Goal: Transaction & Acquisition: Purchase product/service

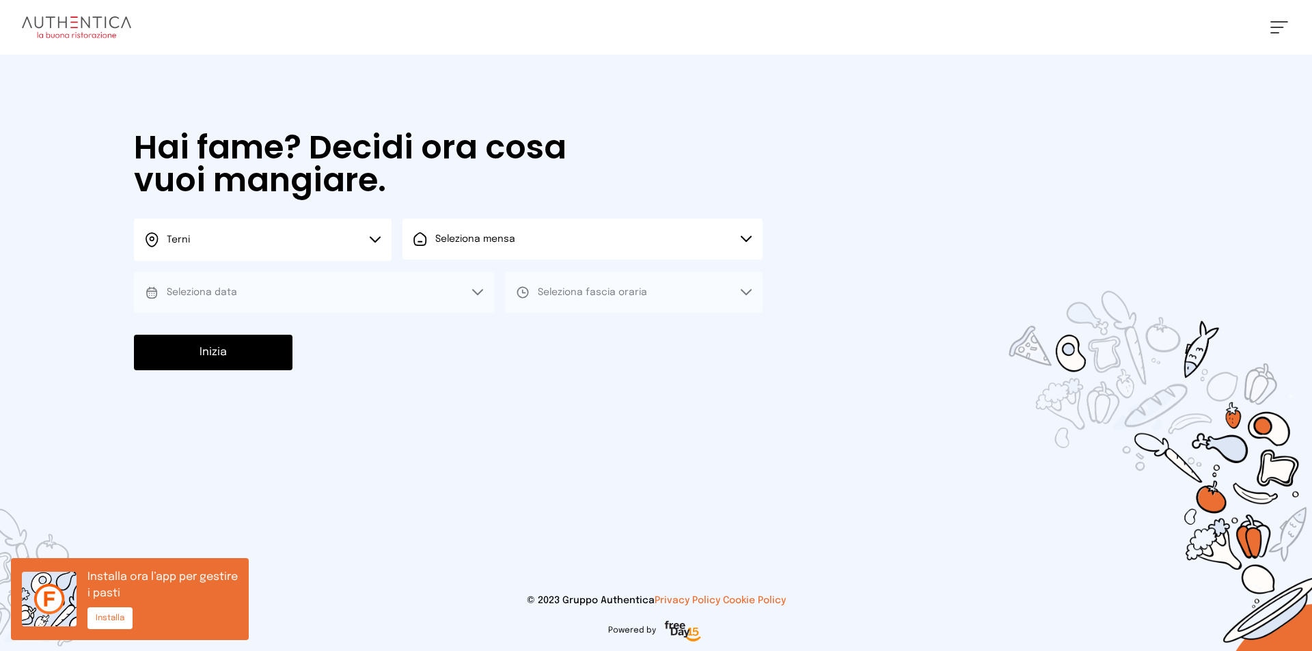
click at [353, 284] on button "Seleziona data" at bounding box center [314, 292] width 360 height 41
click at [478, 288] on button "Seleziona data" at bounding box center [314, 292] width 360 height 41
click at [746, 290] on icon at bounding box center [746, 292] width 11 height 7
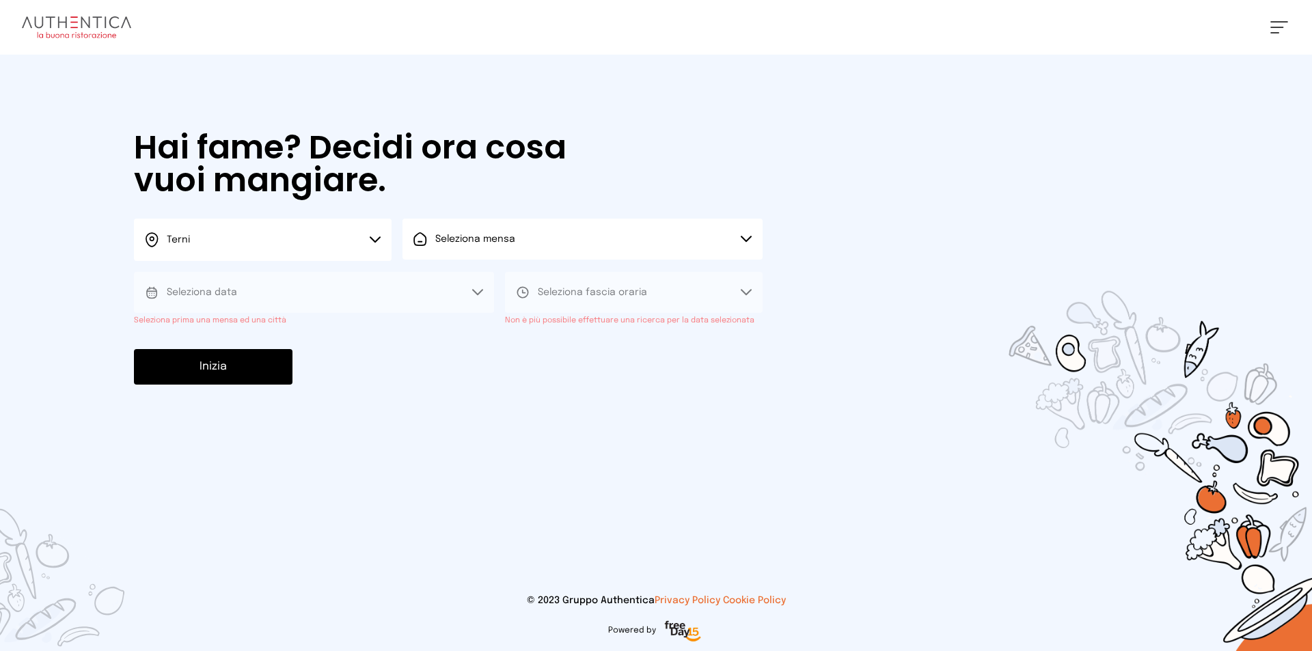
click at [744, 290] on icon at bounding box center [746, 292] width 11 height 7
click at [764, 114] on div "Hai fame? Decidi ora cosa vuoi mangiare. Terni Scegli la città Terni Seleziona …" at bounding box center [448, 258] width 656 height 406
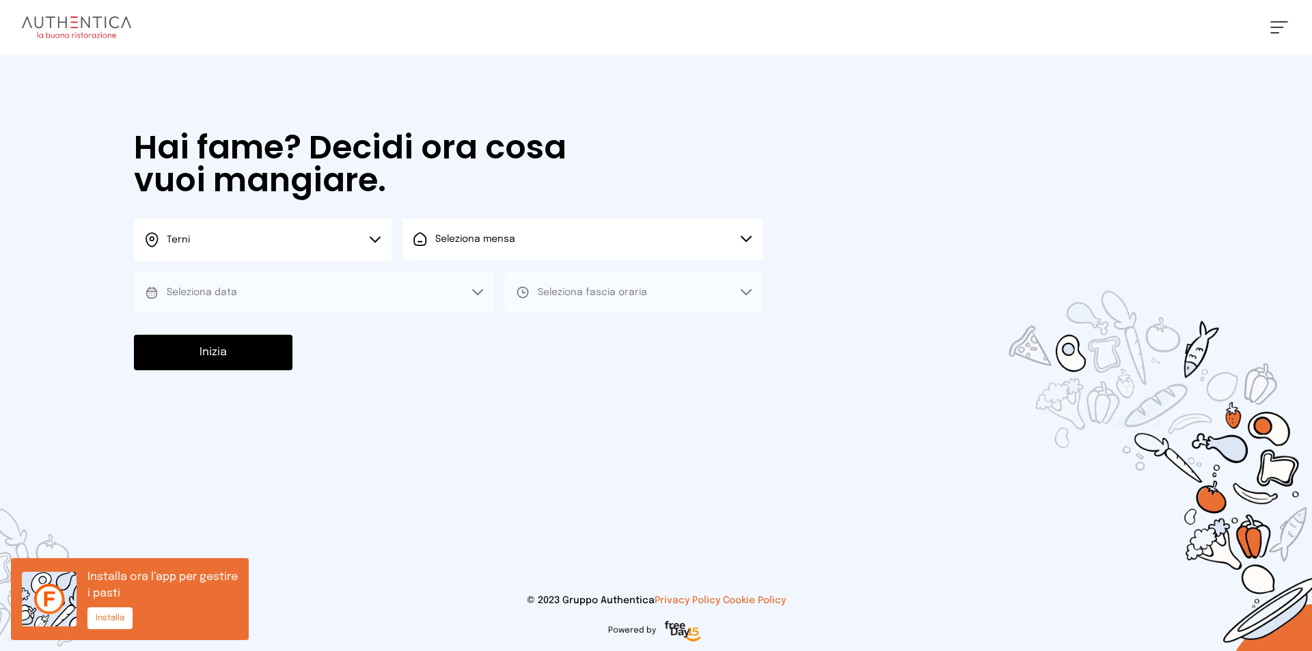
click at [742, 231] on button "Seleziona mensa" at bounding box center [582, 239] width 360 height 41
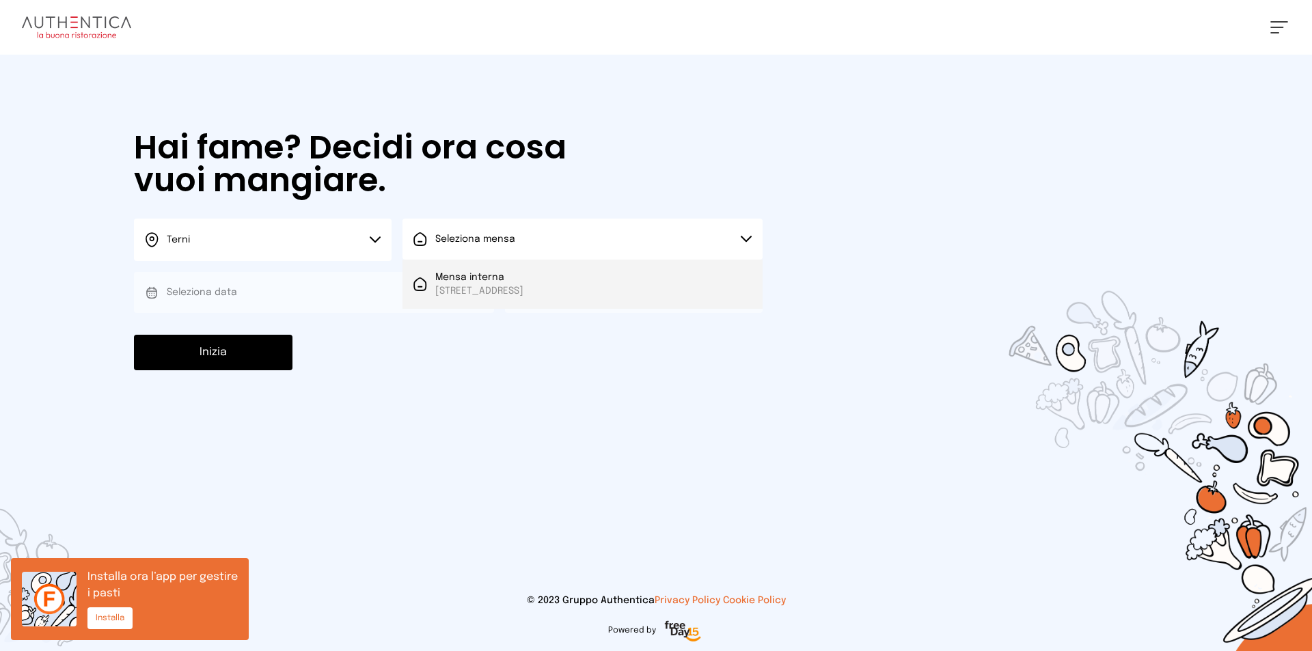
click at [523, 281] on span "Mensa interna" at bounding box center [479, 278] width 88 height 14
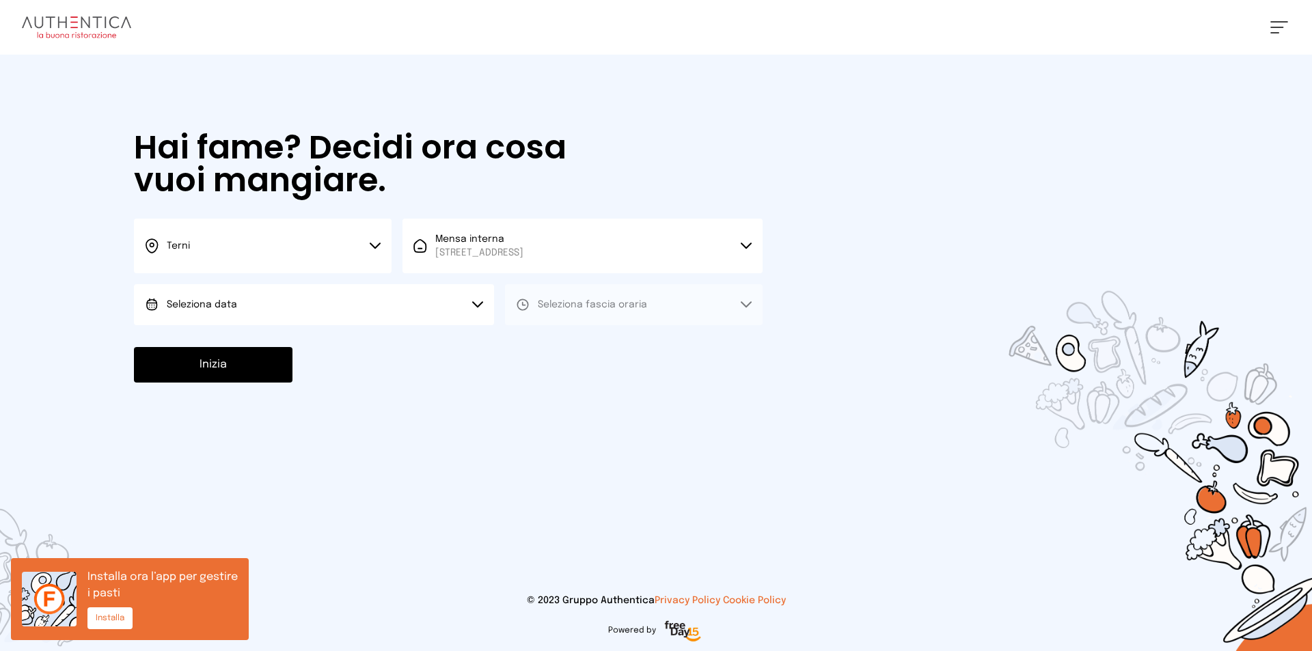
click at [465, 303] on button "Seleziona data" at bounding box center [314, 304] width 360 height 41
click at [276, 346] on li "[DATE], [DATE]" at bounding box center [314, 343] width 360 height 36
click at [744, 302] on icon at bounding box center [746, 304] width 11 height 7
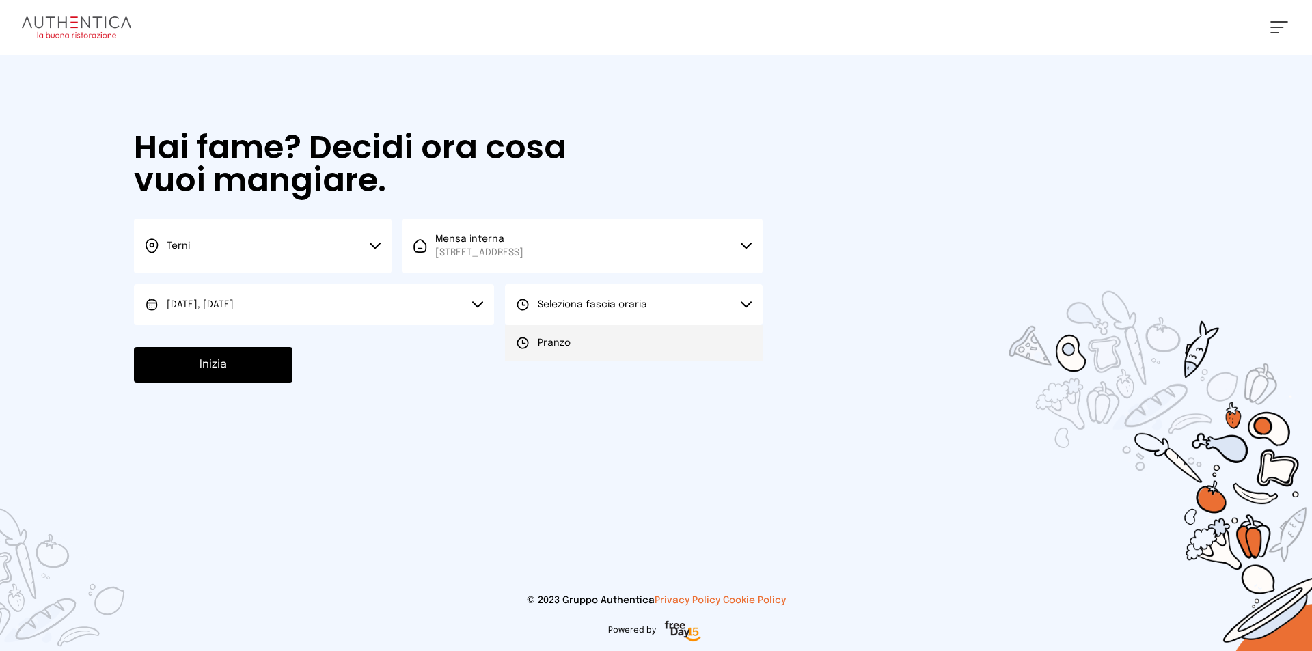
click at [587, 333] on li "Pranzo" at bounding box center [634, 343] width 258 height 36
click at [210, 365] on button "Inizia" at bounding box center [213, 365] width 158 height 36
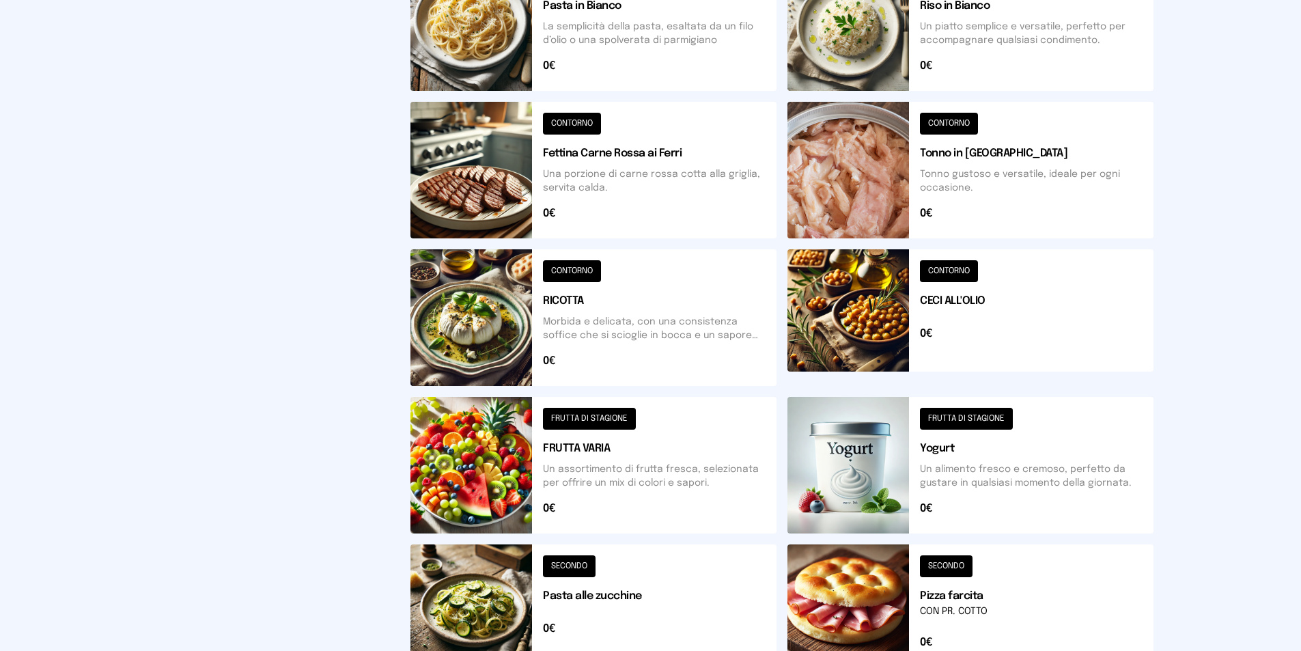
scroll to position [467, 0]
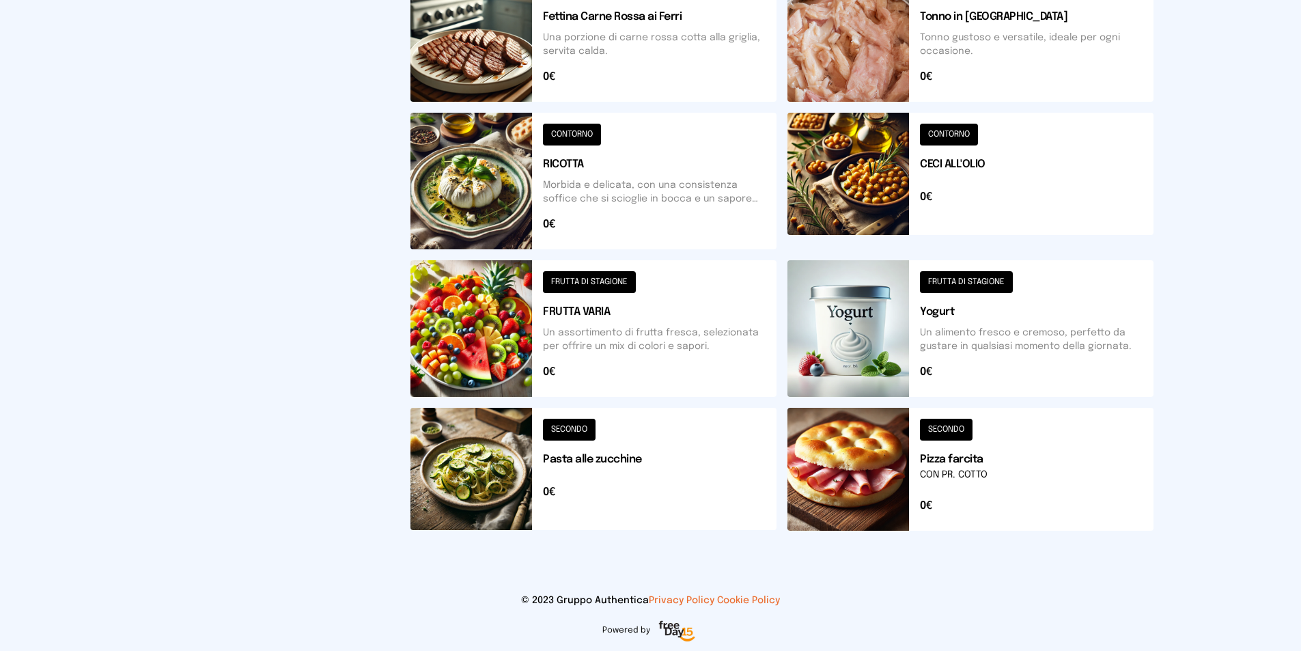
click at [633, 37] on button at bounding box center [594, 33] width 366 height 137
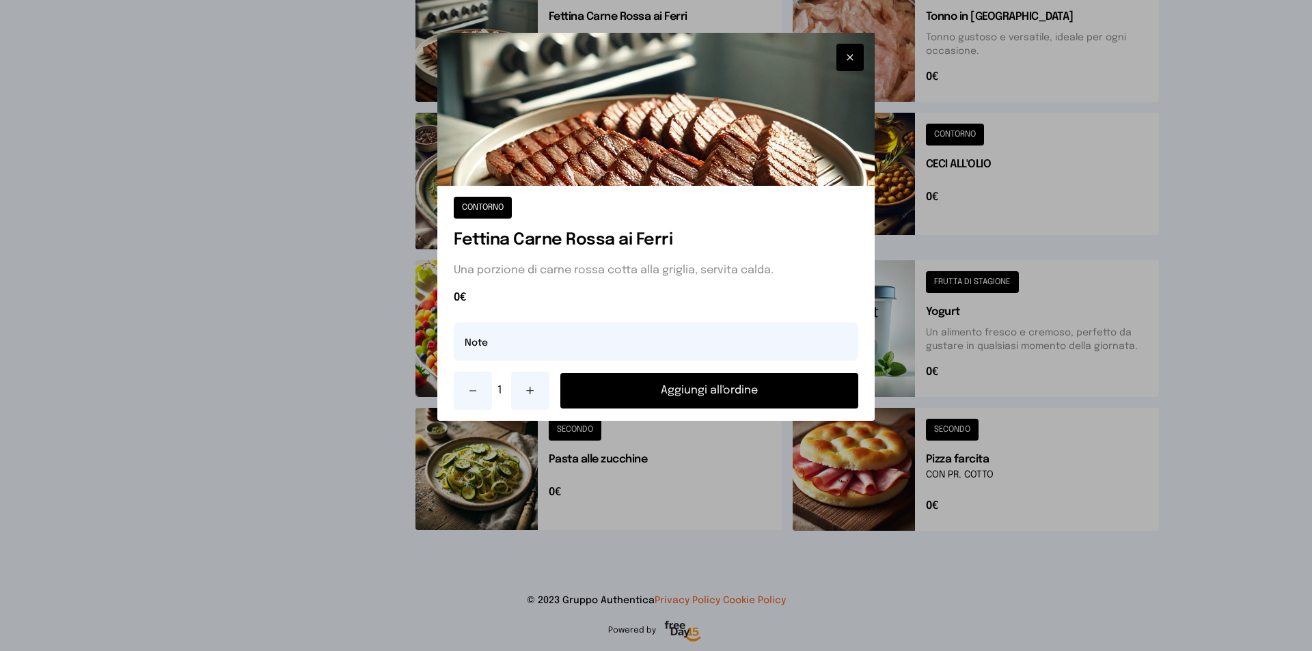
click at [844, 53] on icon "button" at bounding box center [849, 58] width 11 height 14
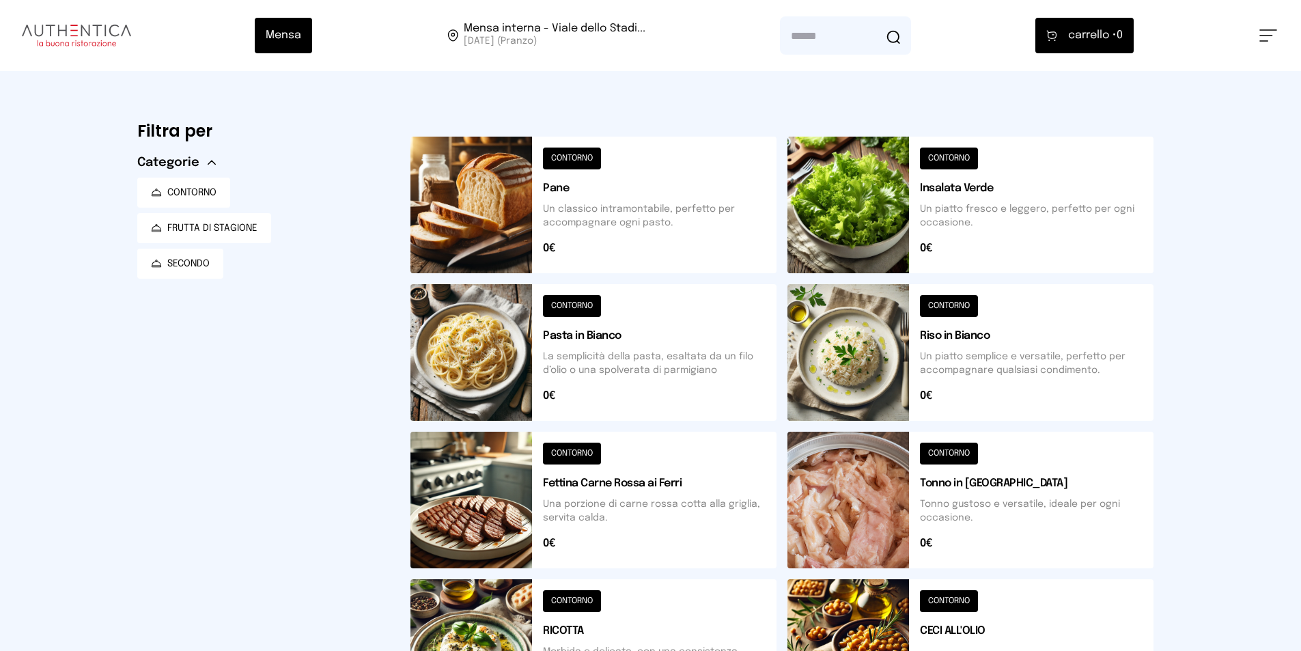
scroll to position [342, 0]
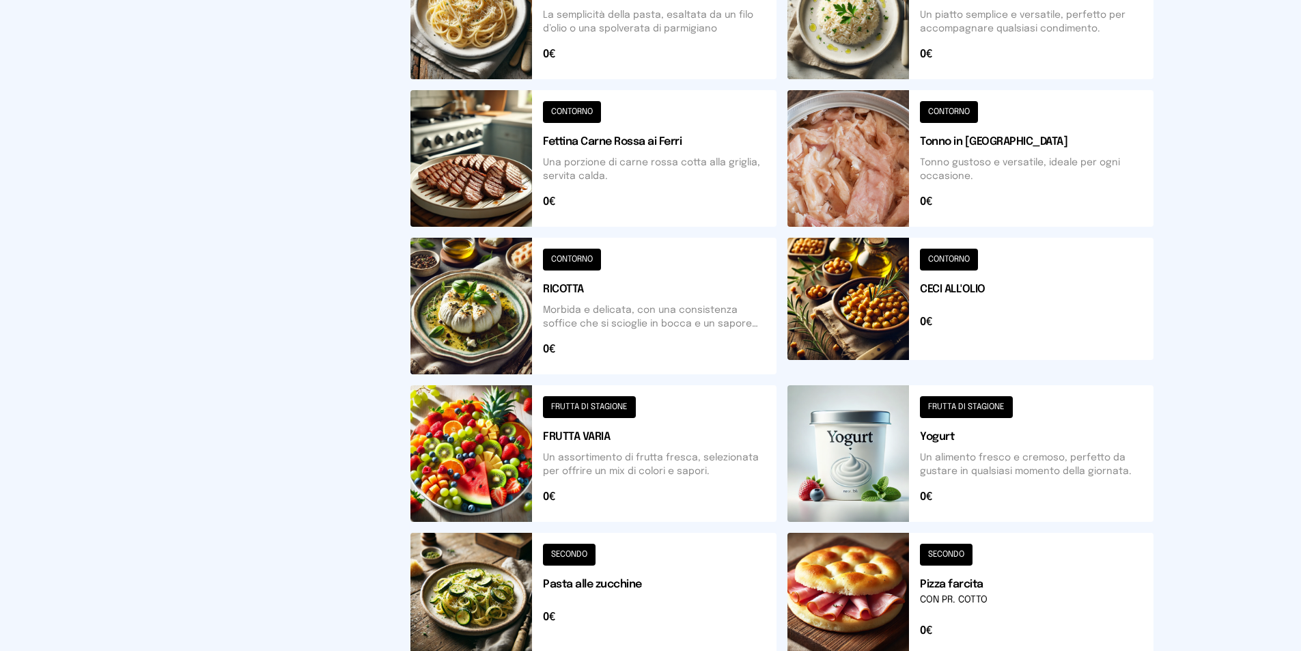
click at [633, 141] on button at bounding box center [594, 158] width 366 height 137
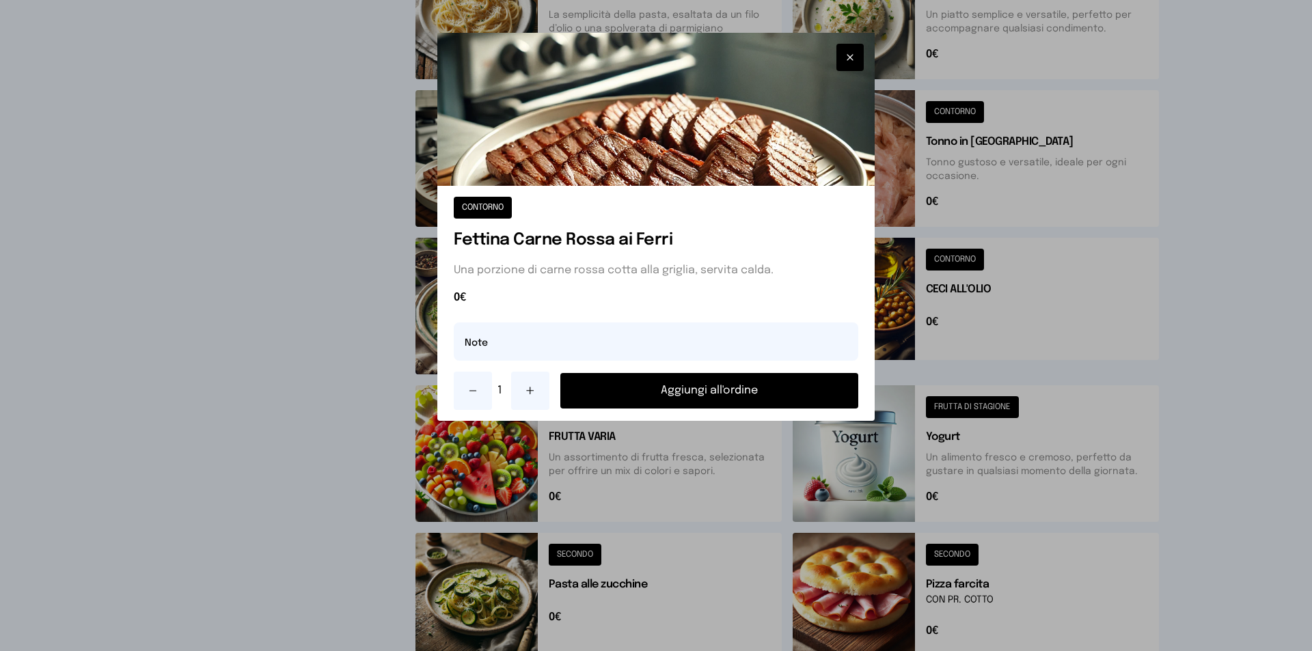
click at [728, 394] on button "Aggiungi all'ordine" at bounding box center [709, 391] width 298 height 36
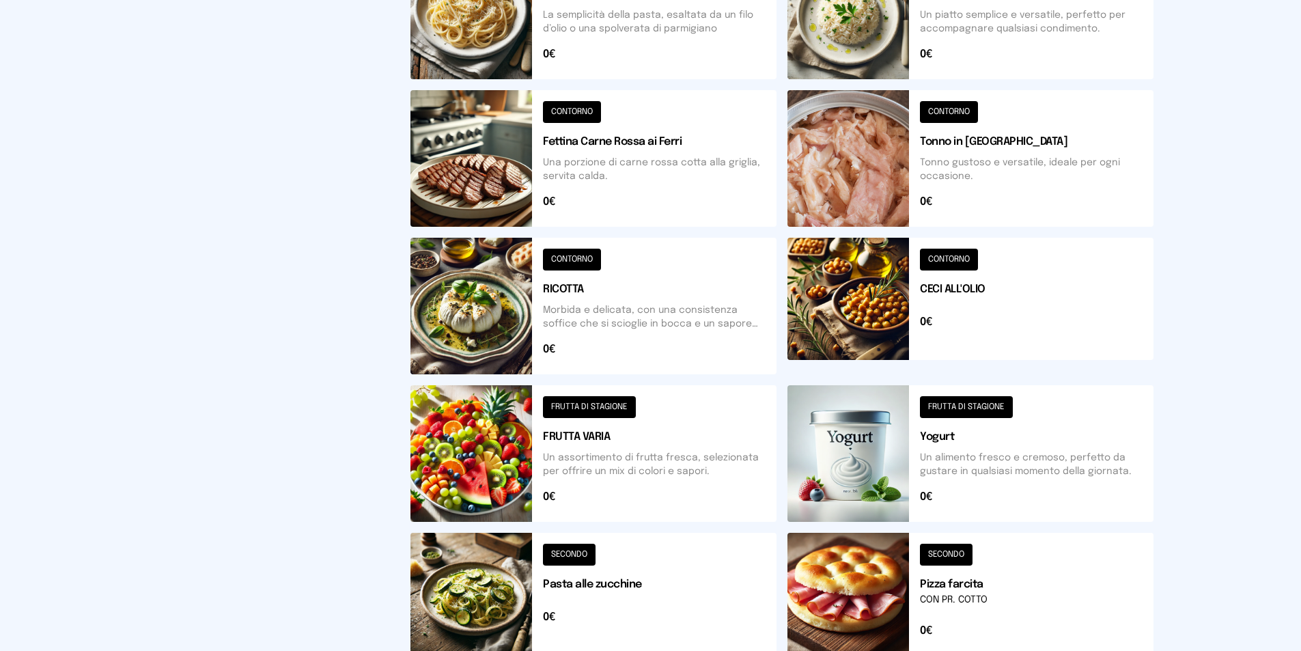
scroll to position [467, 0]
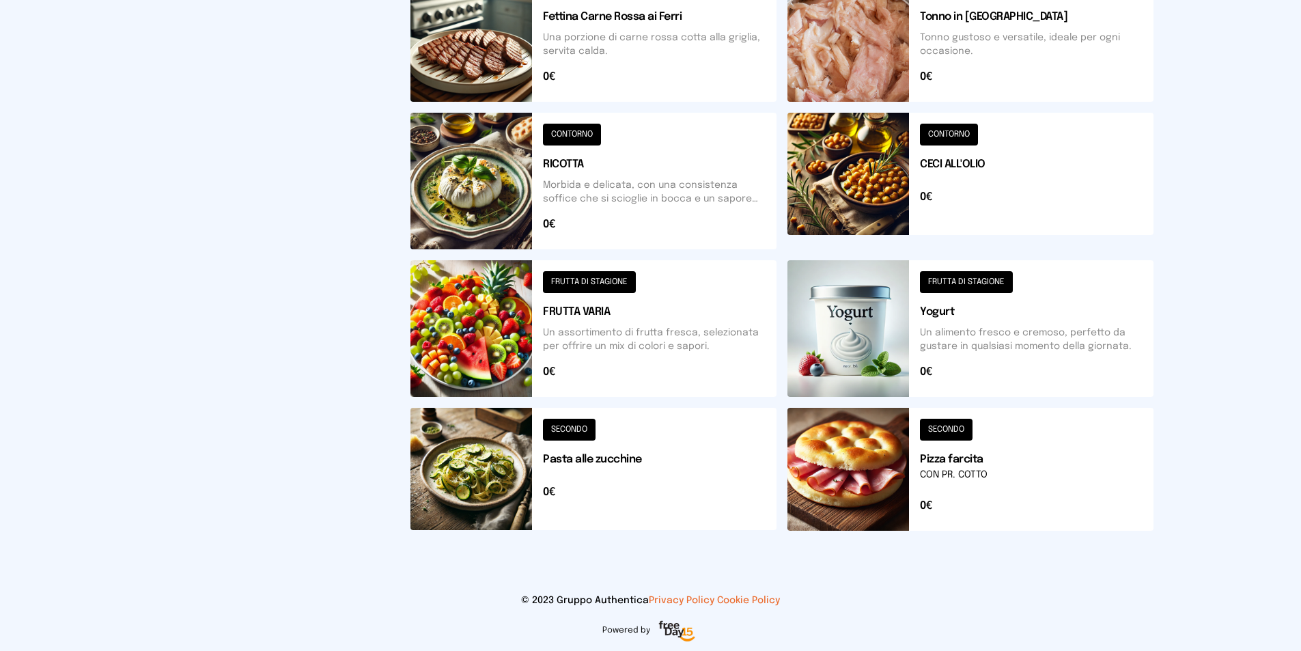
click at [956, 426] on button at bounding box center [971, 469] width 366 height 123
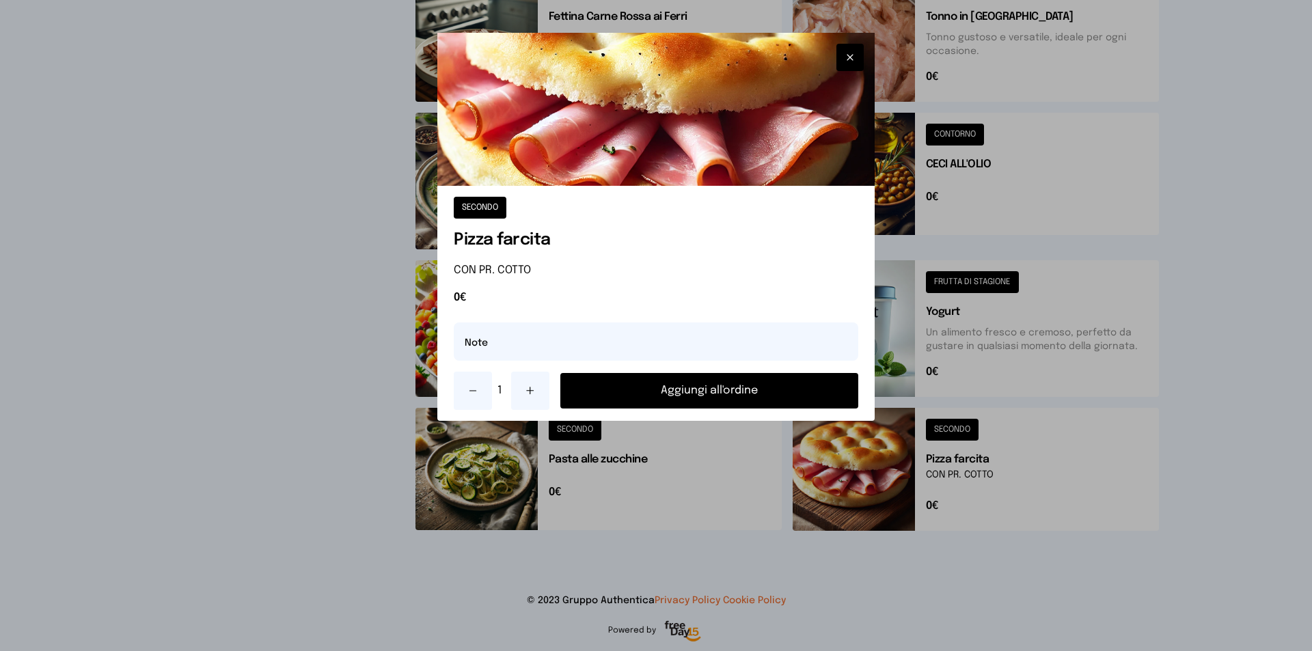
click at [648, 382] on button "Aggiungi all'ordine" at bounding box center [709, 391] width 298 height 36
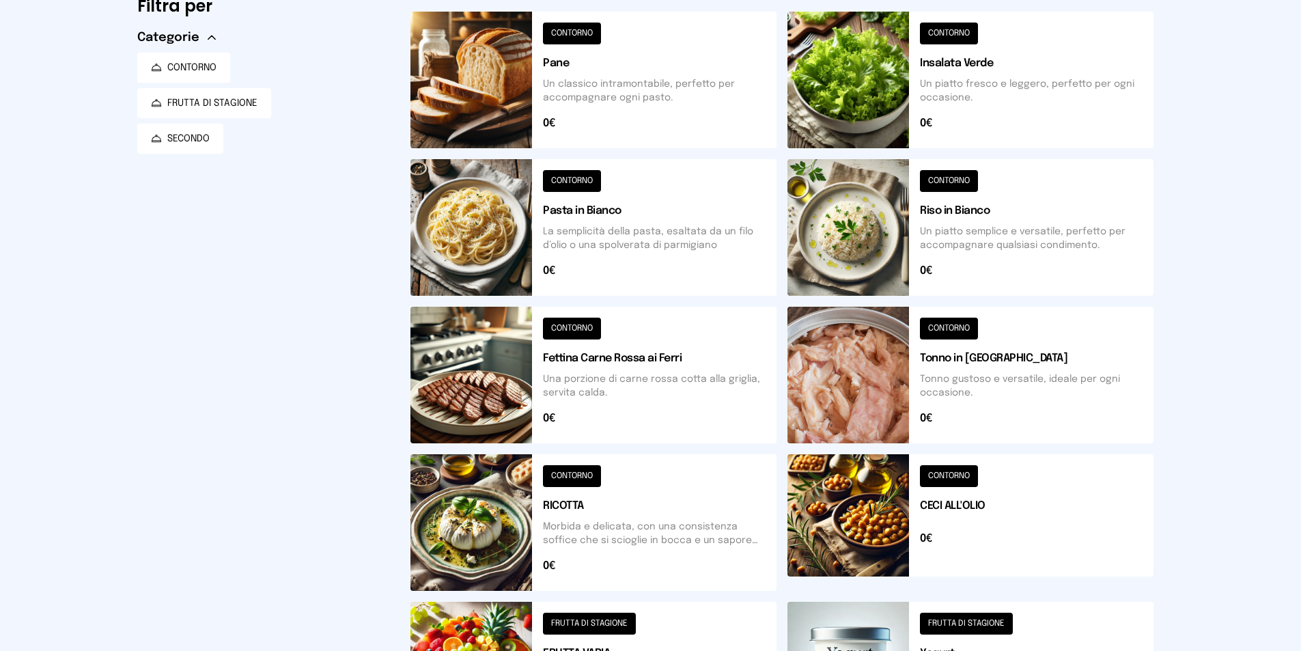
scroll to position [0, 0]
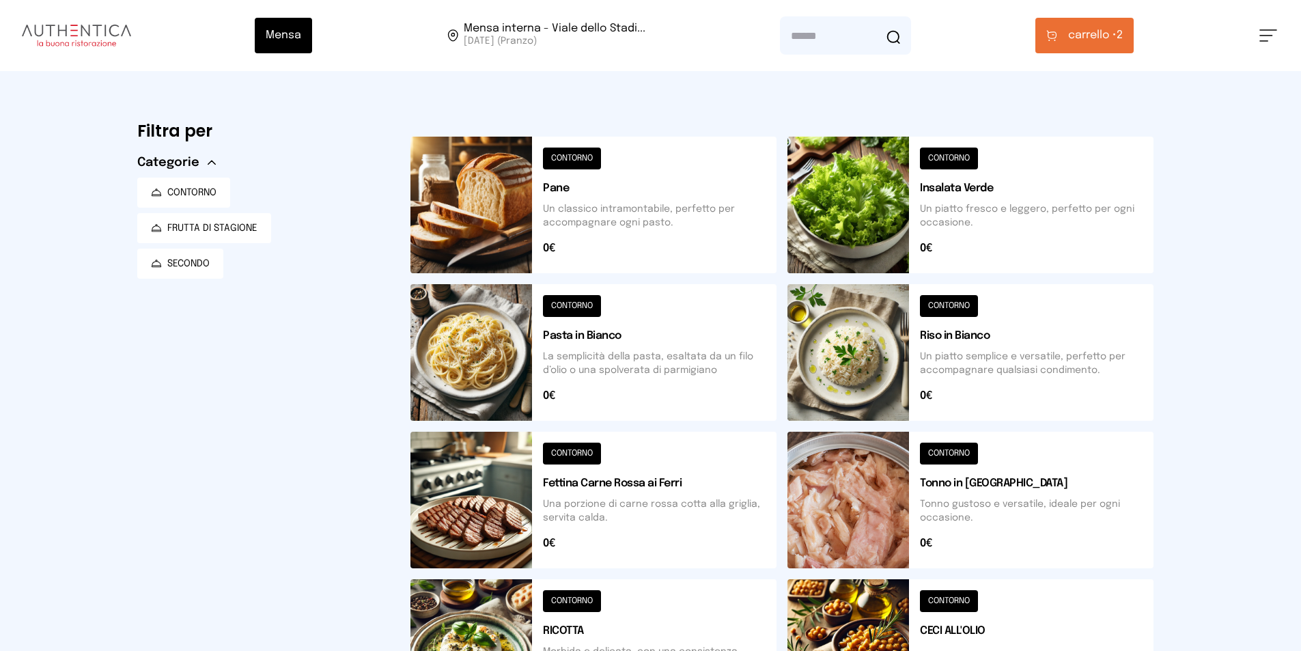
click at [980, 185] on button at bounding box center [971, 205] width 366 height 137
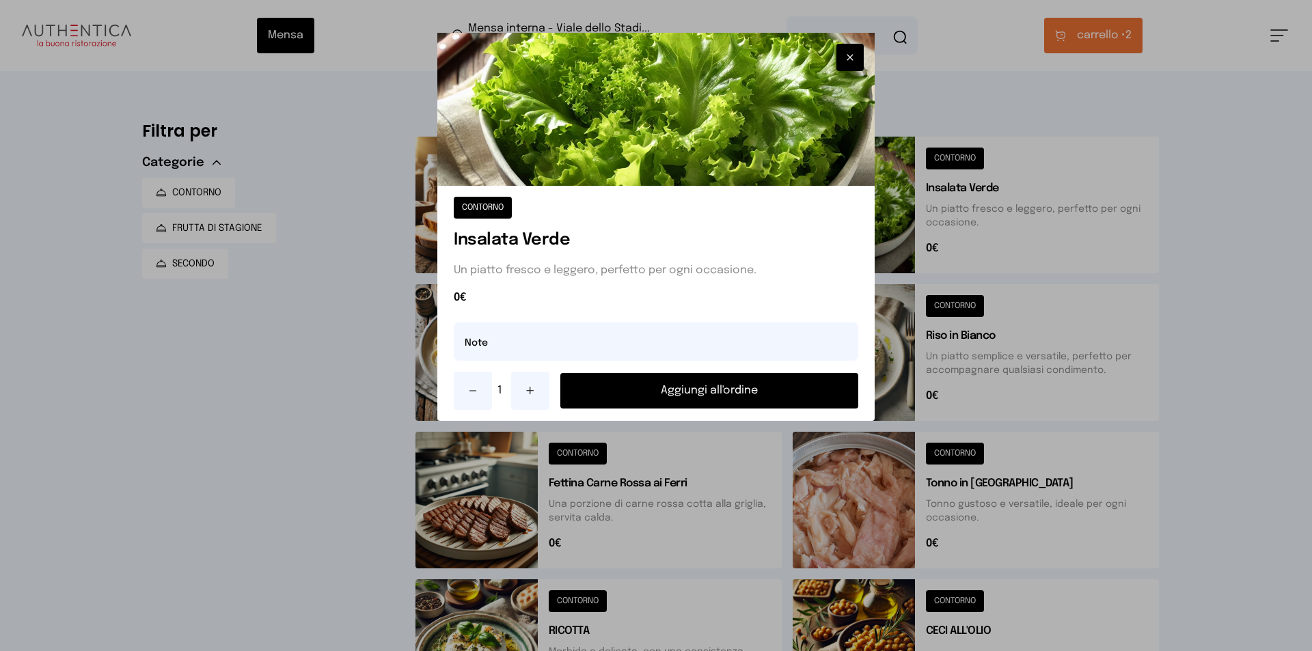
click at [797, 384] on button "Aggiungi all'ordine" at bounding box center [709, 391] width 298 height 36
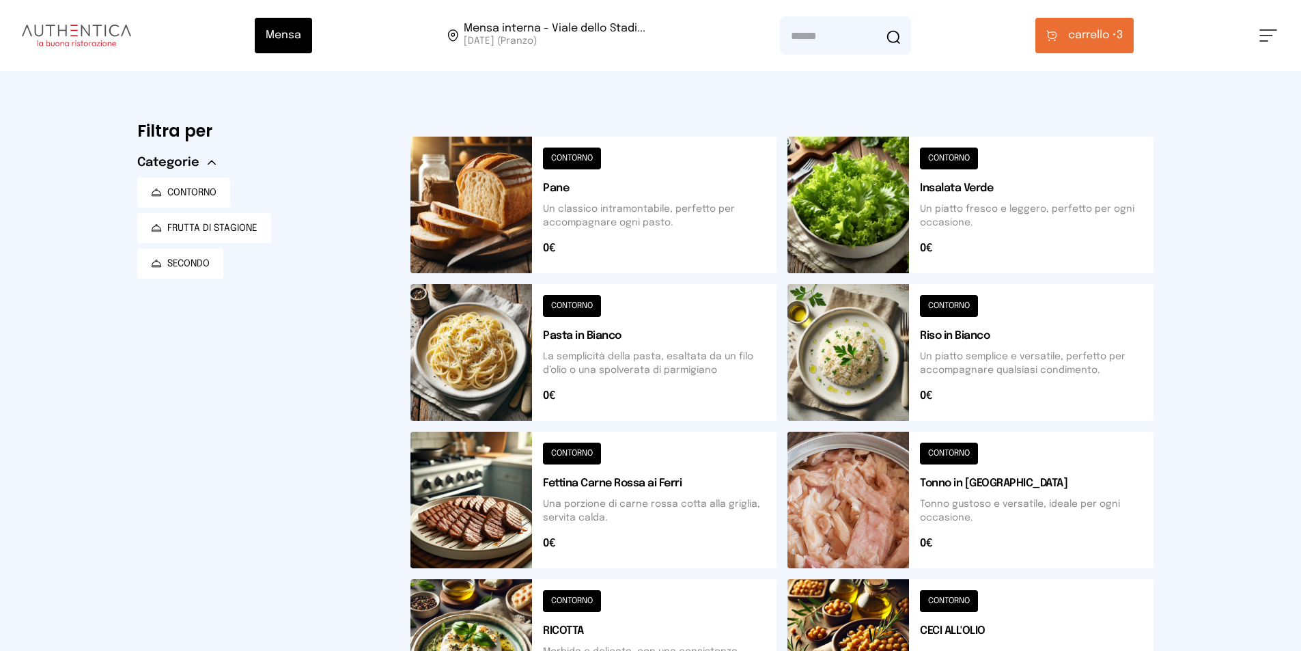
click at [1123, 34] on span "carrello • 3" at bounding box center [1095, 35] width 55 height 16
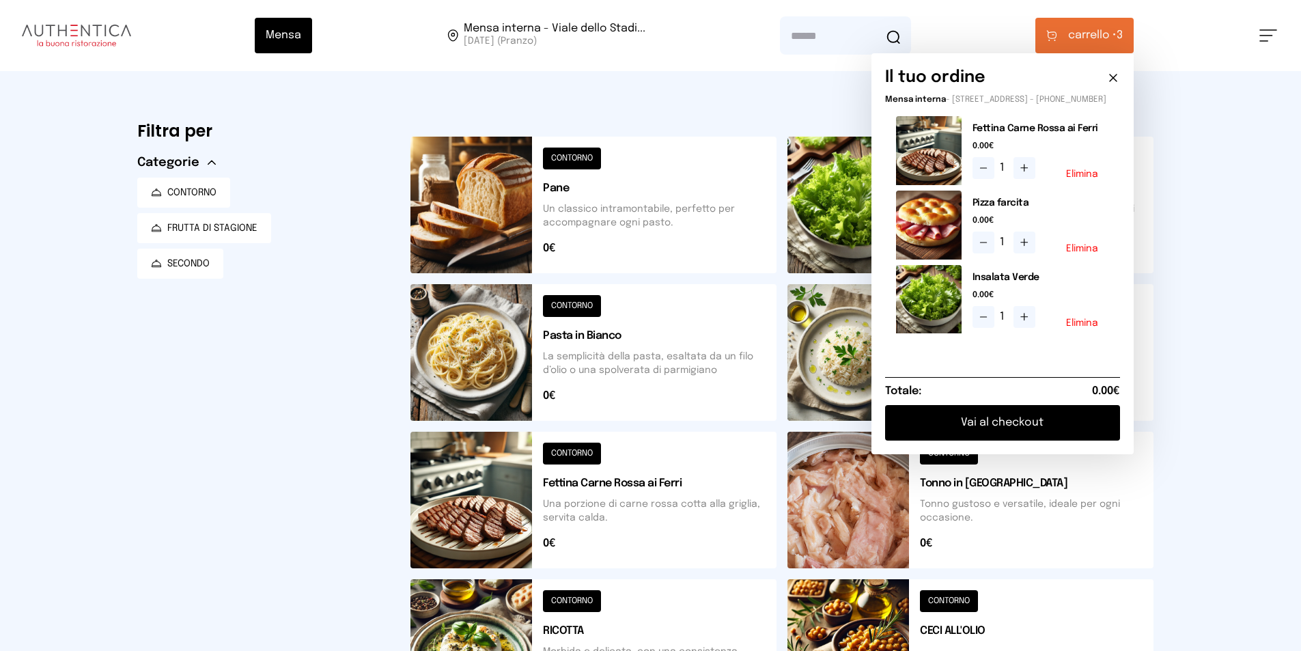
click at [1039, 433] on button "Vai al checkout" at bounding box center [1002, 423] width 235 height 36
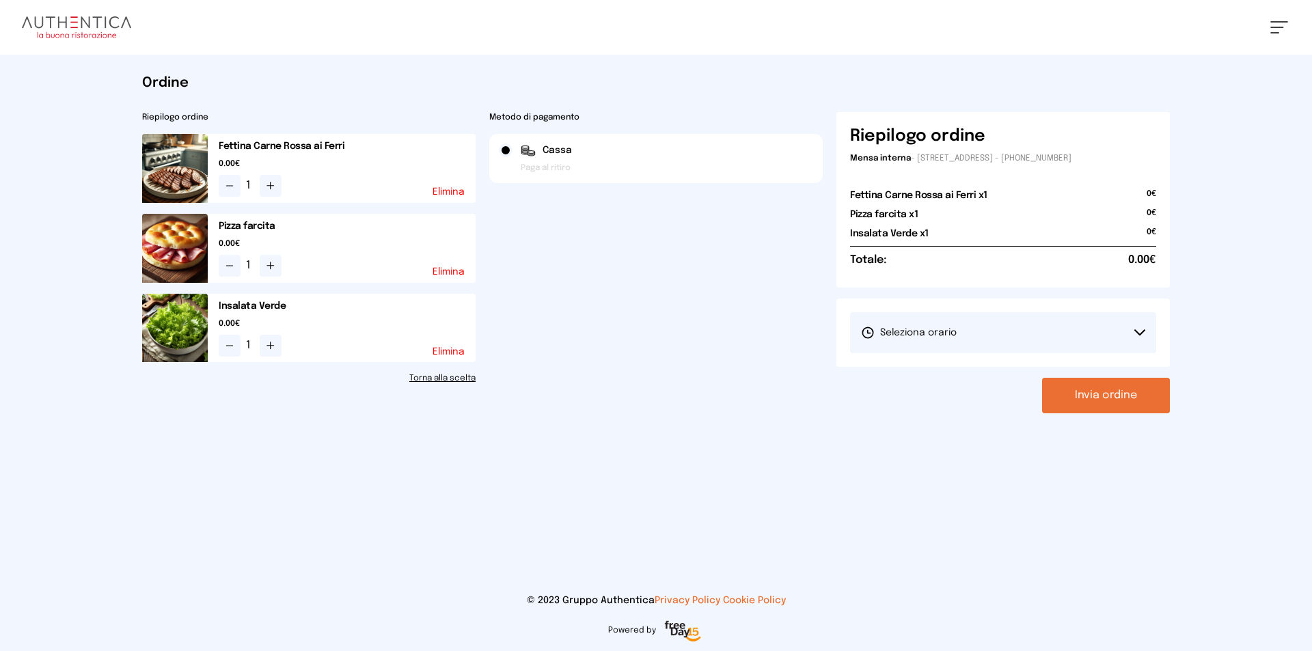
click at [1109, 391] on button "Invia ordine" at bounding box center [1106, 396] width 128 height 36
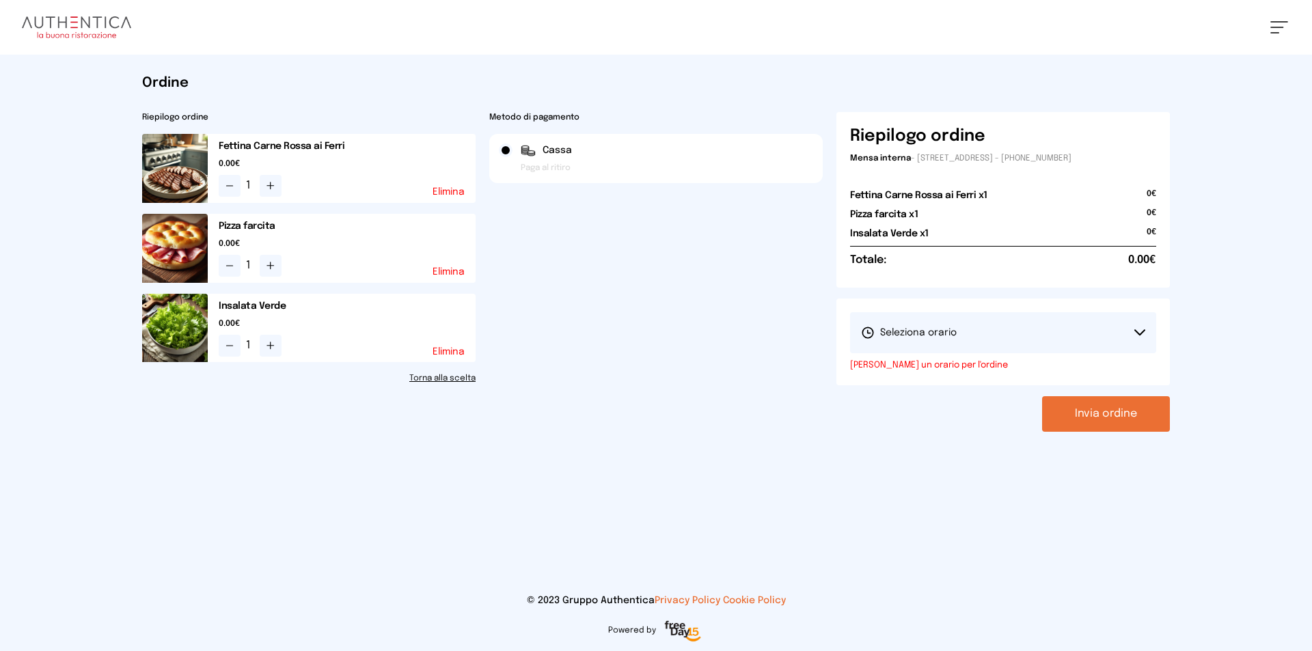
click at [1134, 331] on icon at bounding box center [1139, 332] width 11 height 7
click at [949, 375] on span "1° Turno (13:00 - 15:00)" at bounding box center [912, 371] width 103 height 14
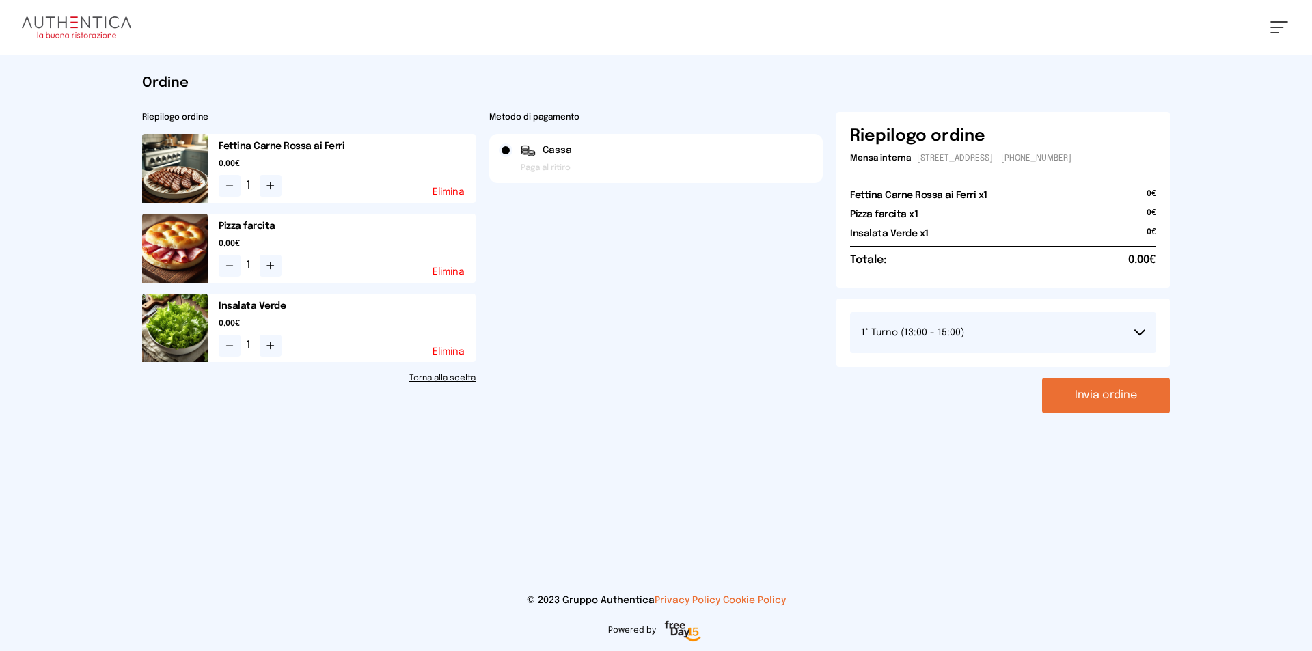
click at [1097, 400] on button "Invia ordine" at bounding box center [1106, 396] width 128 height 36
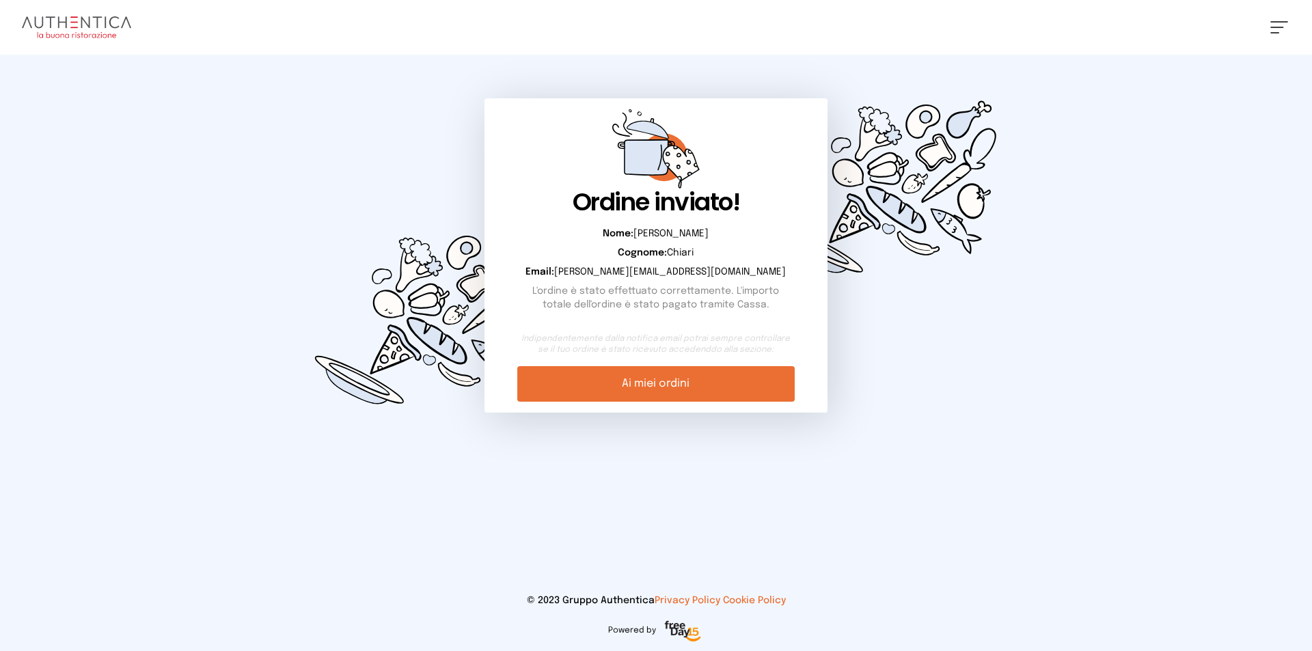
click at [662, 387] on link "Ai miei ordini" at bounding box center [655, 384] width 277 height 36
